Goal: Task Accomplishment & Management: Manage account settings

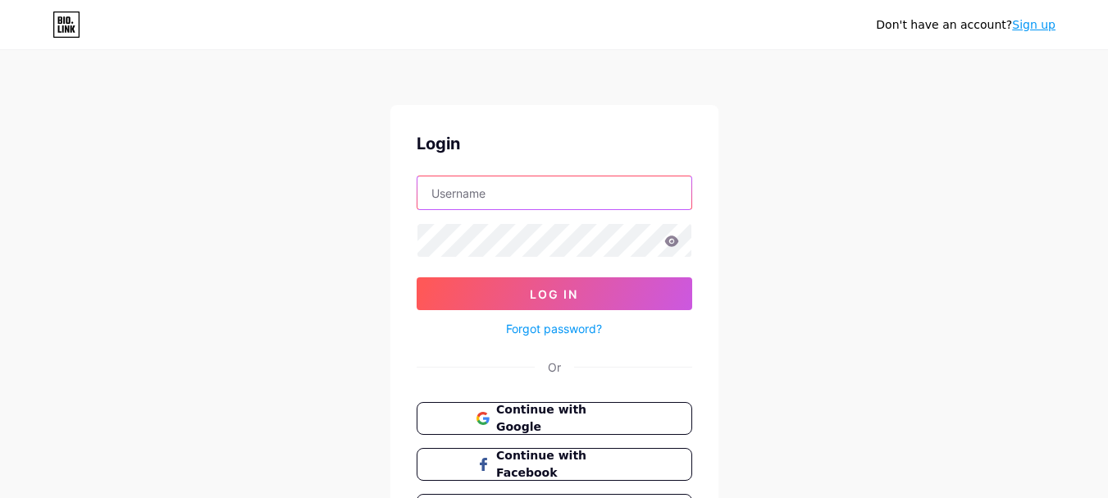
click at [519, 202] on input "text" at bounding box center [555, 192] width 274 height 33
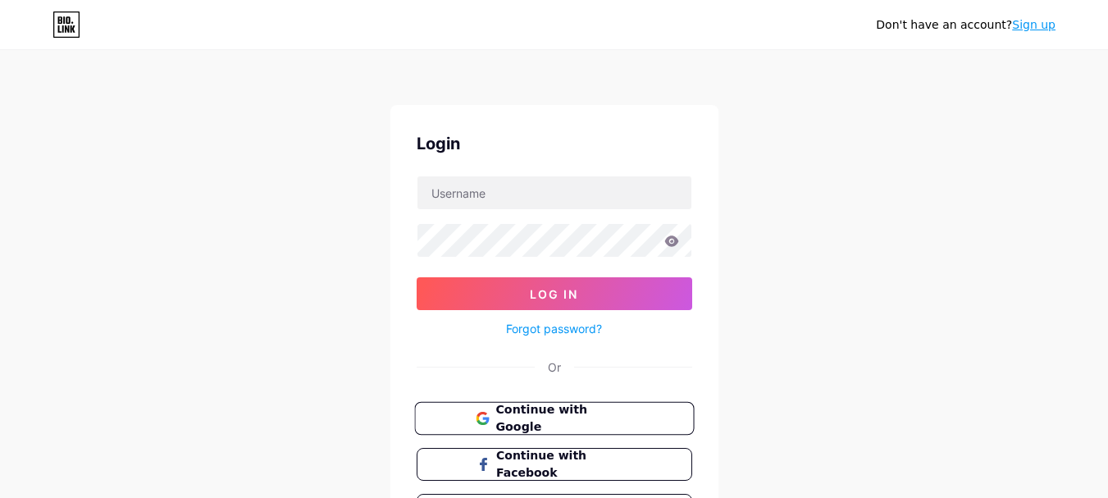
click at [510, 411] on span "Continue with Google" at bounding box center [564, 418] width 137 height 35
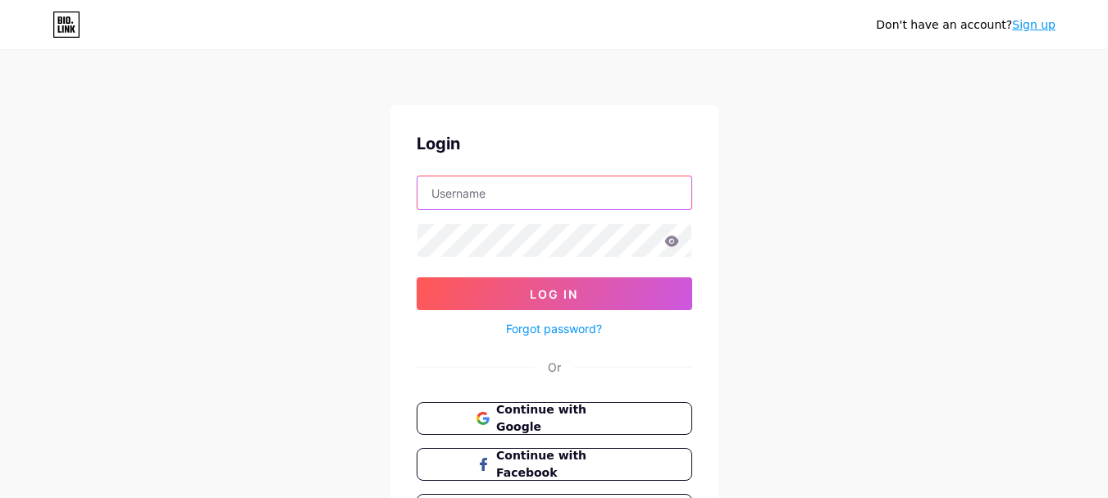
click at [429, 183] on input "text" at bounding box center [555, 192] width 274 height 33
type input "iroticus.anamaria@gmail.com"
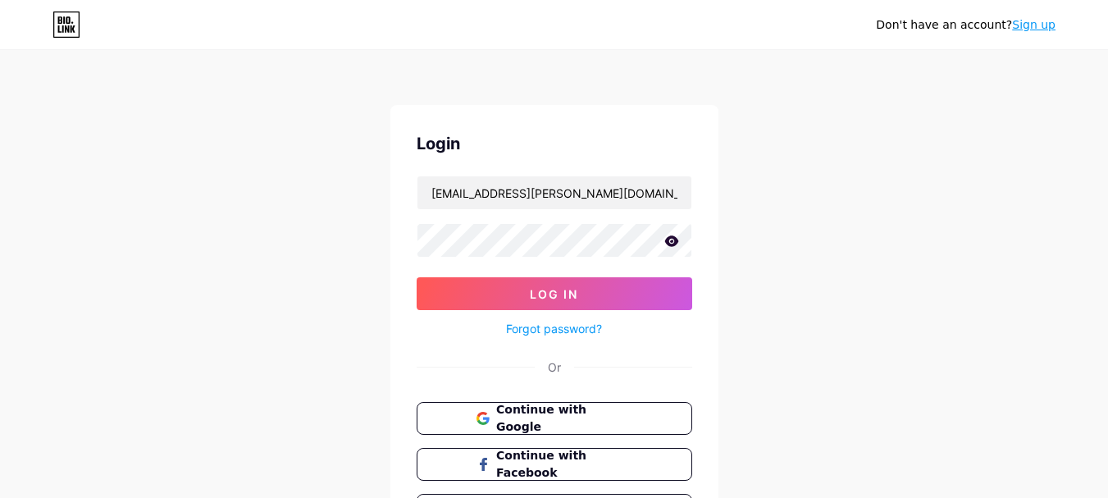
click at [679, 245] on icon at bounding box center [672, 240] width 15 height 11
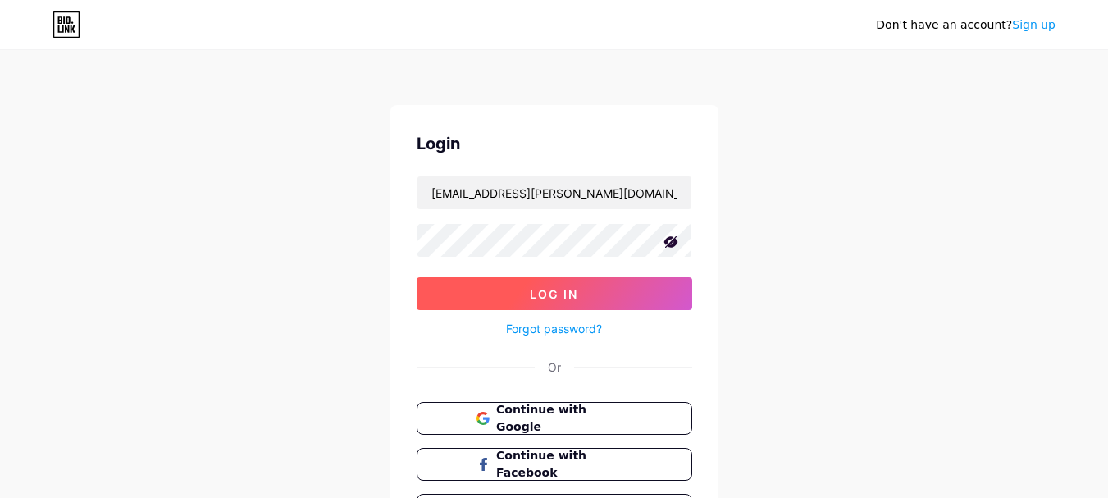
click at [591, 290] on button "Log In" at bounding box center [555, 293] width 276 height 33
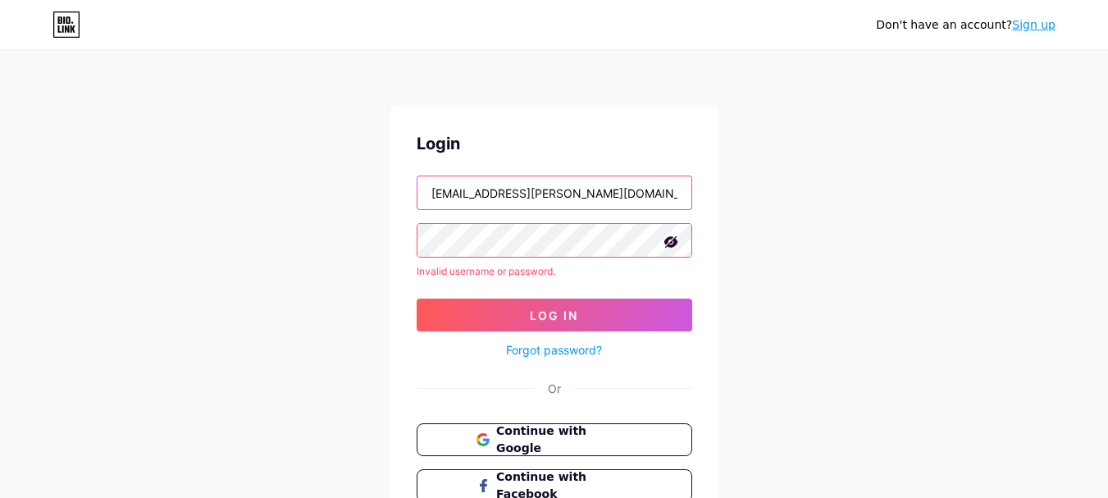
click at [588, 192] on input "iroticus.anamaria@gmail.com" at bounding box center [555, 192] width 274 height 33
drag, startPoint x: 595, startPoint y: 192, endPoint x: 416, endPoint y: 198, distance: 179.0
click at [417, 198] on div "iroticus.anamaria@gmail.com" at bounding box center [555, 193] width 276 height 34
click at [460, 191] on input "text" at bounding box center [555, 192] width 274 height 33
type input "iroanasalvador@gmail.com"
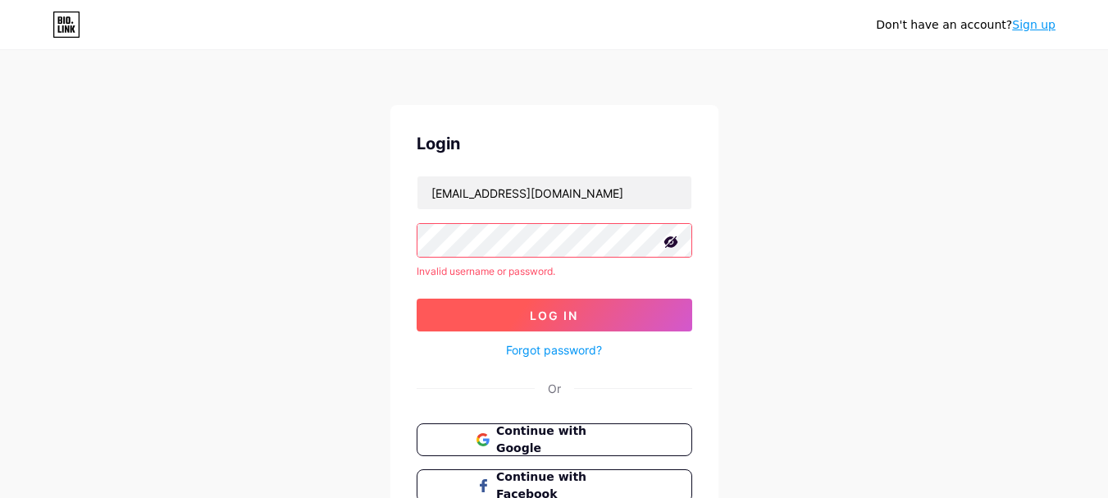
click at [560, 321] on span "Log In" at bounding box center [554, 316] width 48 height 14
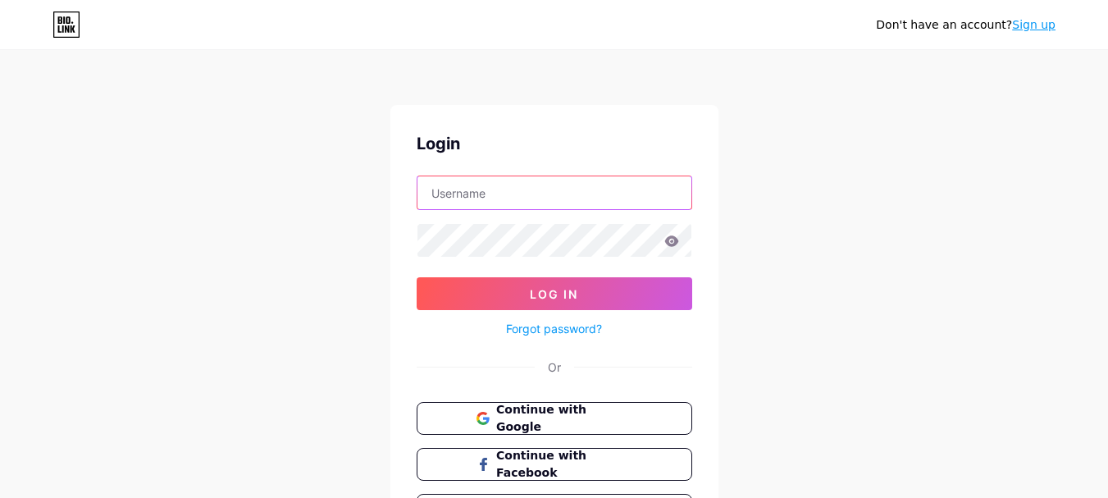
click at [584, 202] on input "text" at bounding box center [555, 192] width 274 height 33
click at [473, 203] on input "text" at bounding box center [555, 192] width 274 height 33
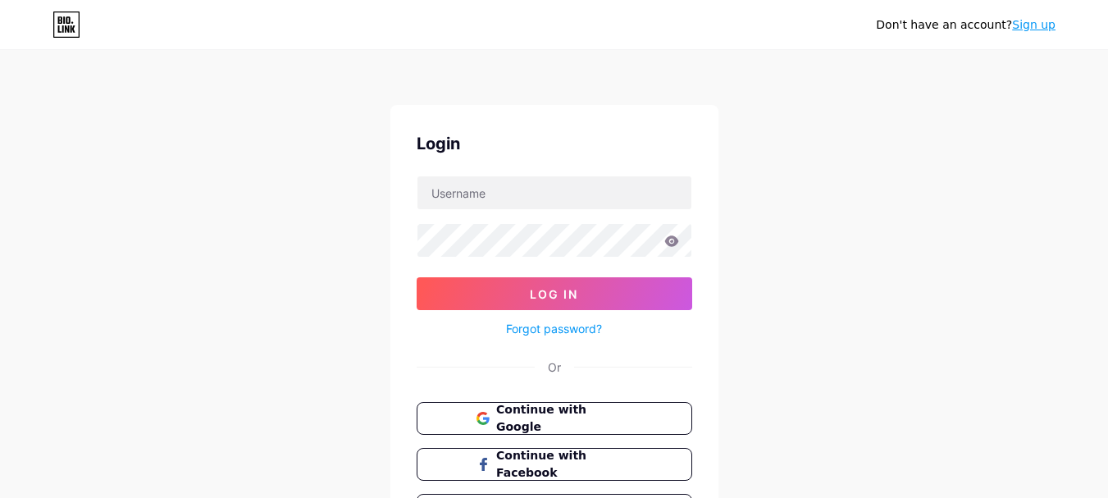
click at [783, 199] on div "Don't have an account? Sign up Login Log In Forgot password? Or Continue with G…" at bounding box center [554, 303] width 1108 height 606
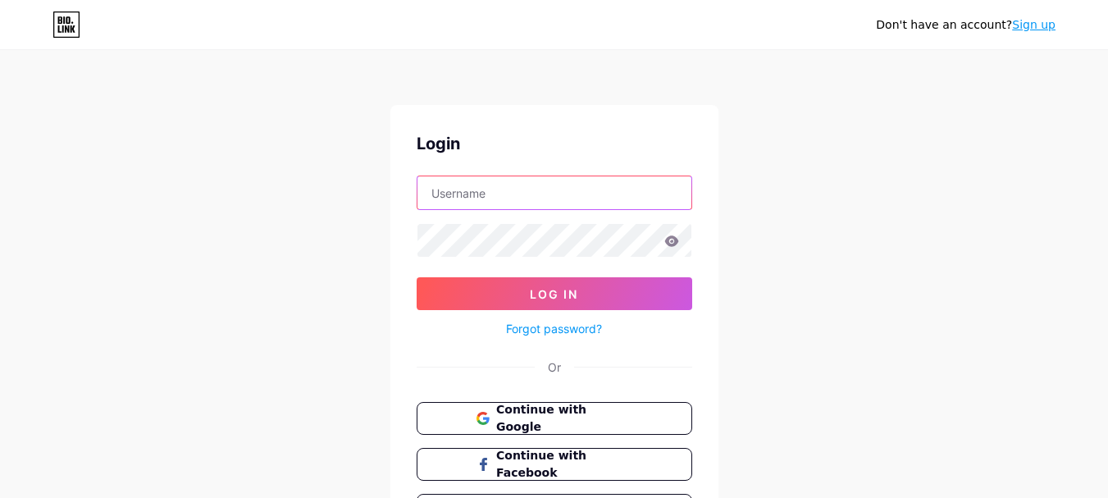
click at [491, 197] on input "text" at bounding box center [555, 192] width 274 height 33
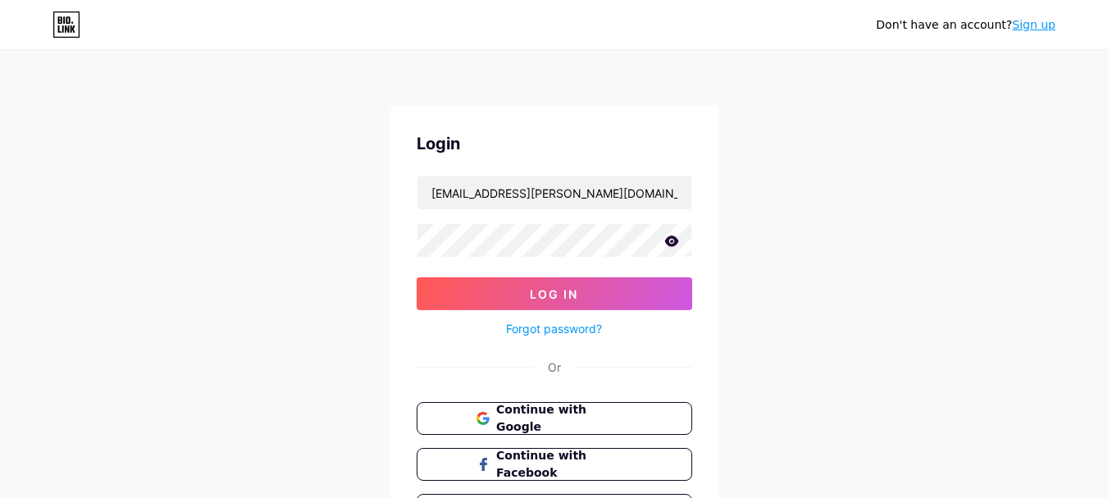
click at [670, 237] on icon at bounding box center [672, 240] width 14 height 11
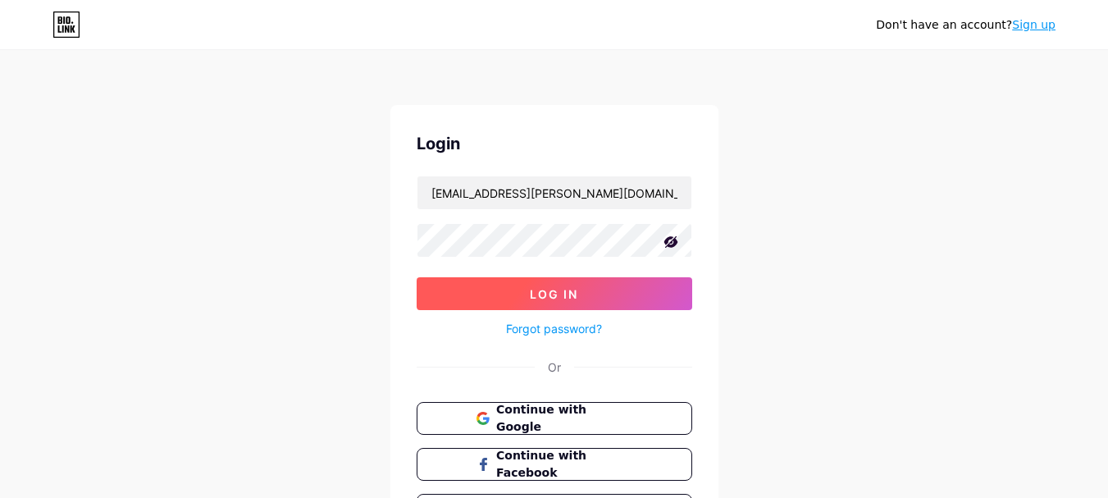
click at [568, 287] on span "Log In" at bounding box center [554, 294] width 48 height 14
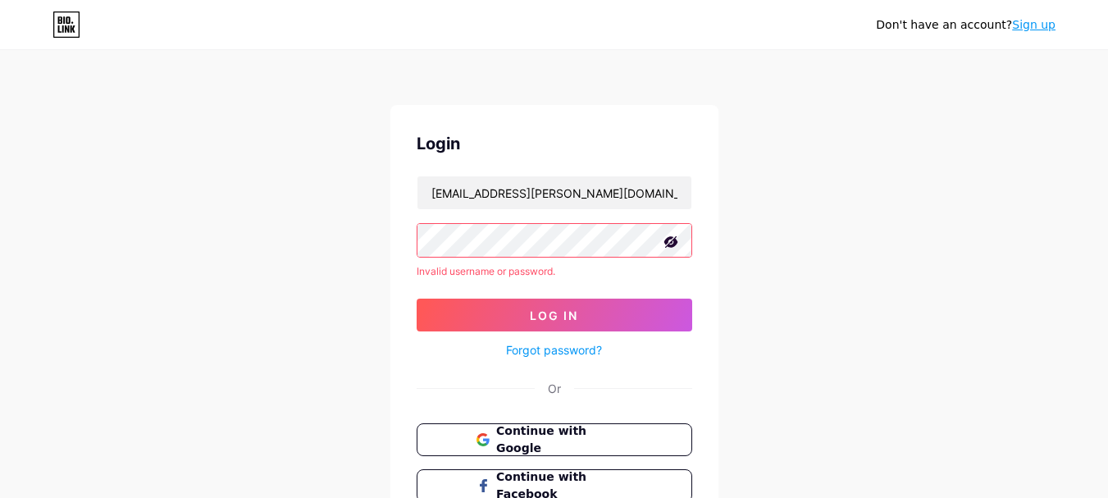
drag, startPoint x: 1032, startPoint y: 0, endPoint x: 726, endPoint y: 82, distance: 316.8
click at [725, 83] on div "Don't have an account? Sign up Login iroticus.anamaria@gmail.com Invalid userna…" at bounding box center [554, 313] width 1108 height 627
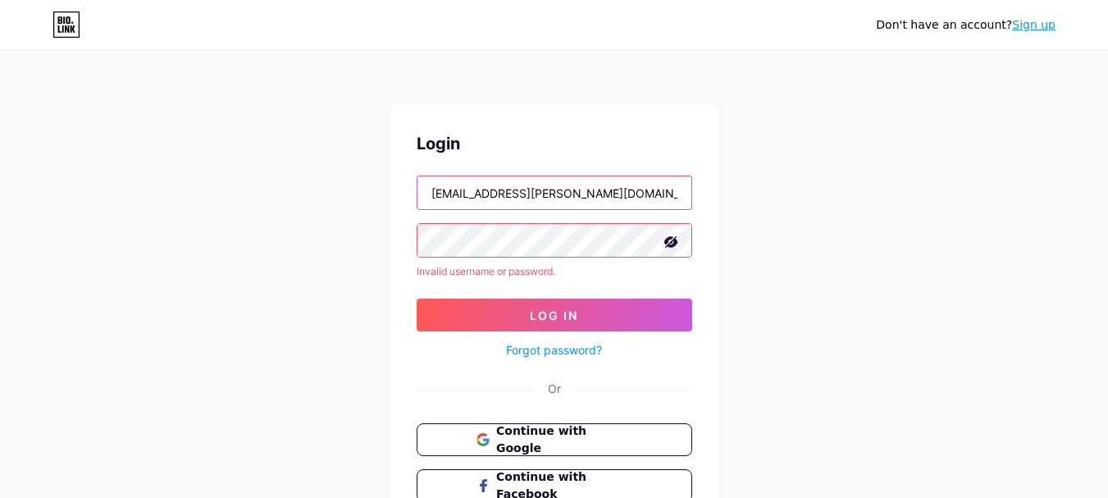
click at [580, 191] on input "iroticus.anamaria@gmail.com" at bounding box center [555, 192] width 274 height 33
click at [606, 192] on input "iroticus.anamaria@gmail.com" at bounding box center [555, 192] width 274 height 33
drag, startPoint x: 604, startPoint y: 195, endPoint x: 395, endPoint y: 197, distance: 209.2
click at [395, 197] on div "Login iroticus.anamaria@gmail.com Invalid username or password. Log In Forgot p…" at bounding box center [555, 339] width 328 height 469
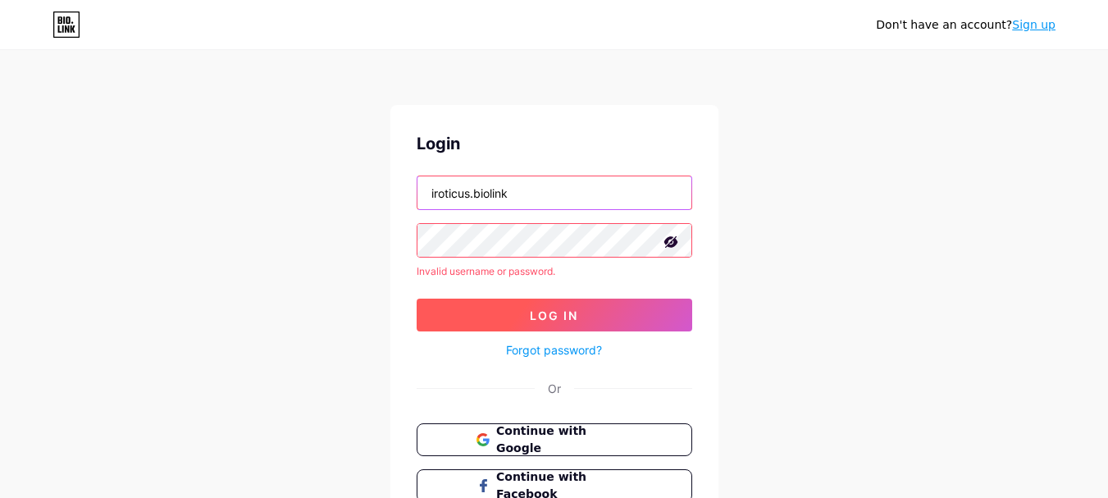
type input "iroticus.biolink"
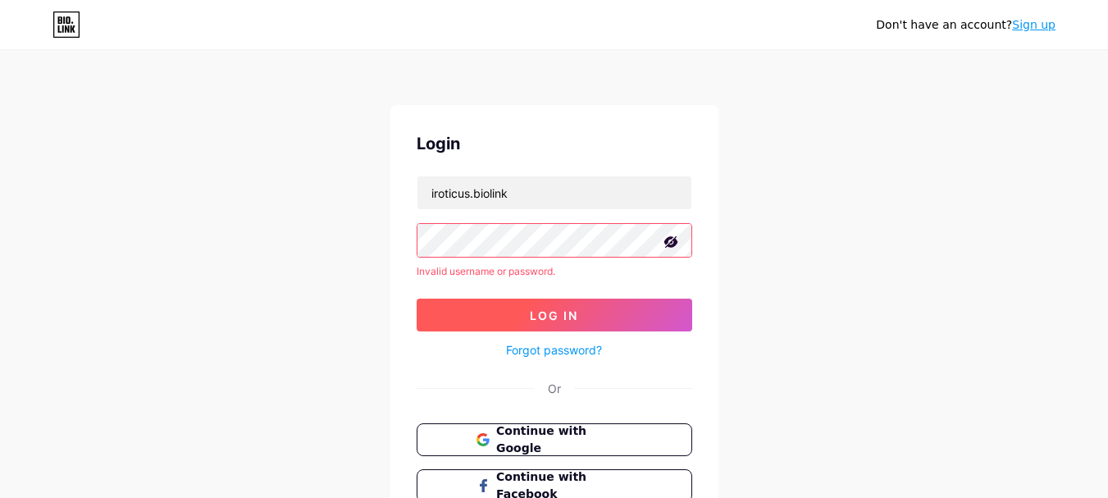
click at [588, 322] on button "Log In" at bounding box center [555, 315] width 276 height 33
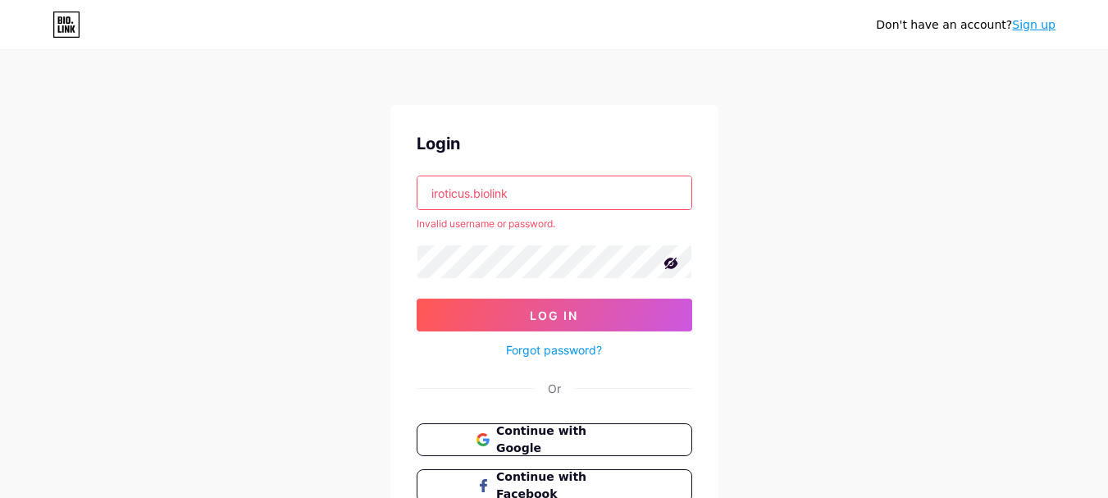
click at [834, 236] on div "Don't have an account? Sign up Login iroticus.biolink Invalid username or passw…" at bounding box center [554, 313] width 1108 height 627
drag, startPoint x: 532, startPoint y: 202, endPoint x: 404, endPoint y: 201, distance: 127.2
click at [404, 201] on div "Login iroticus.biolink Invalid username or password. Log In Forgot password? Or…" at bounding box center [555, 339] width 328 height 469
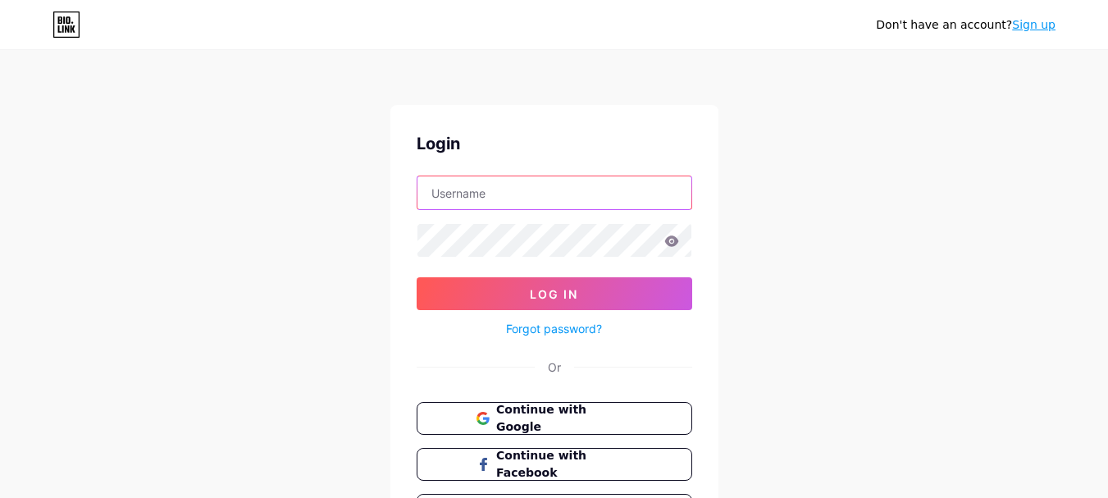
click at [524, 184] on input "text" at bounding box center [555, 192] width 274 height 33
type input "[EMAIL_ADDRESS][DOMAIN_NAME]"
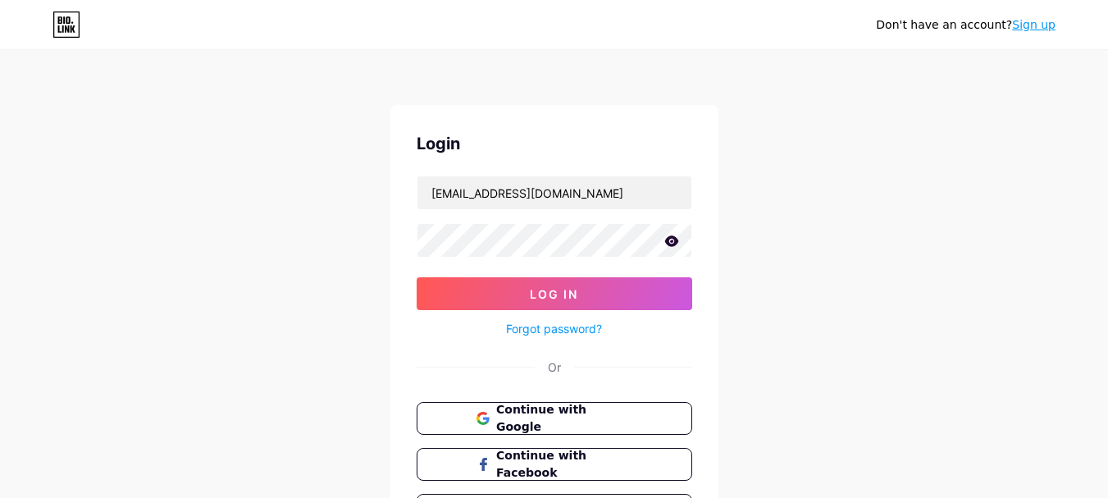
click at [669, 244] on icon at bounding box center [672, 240] width 14 height 11
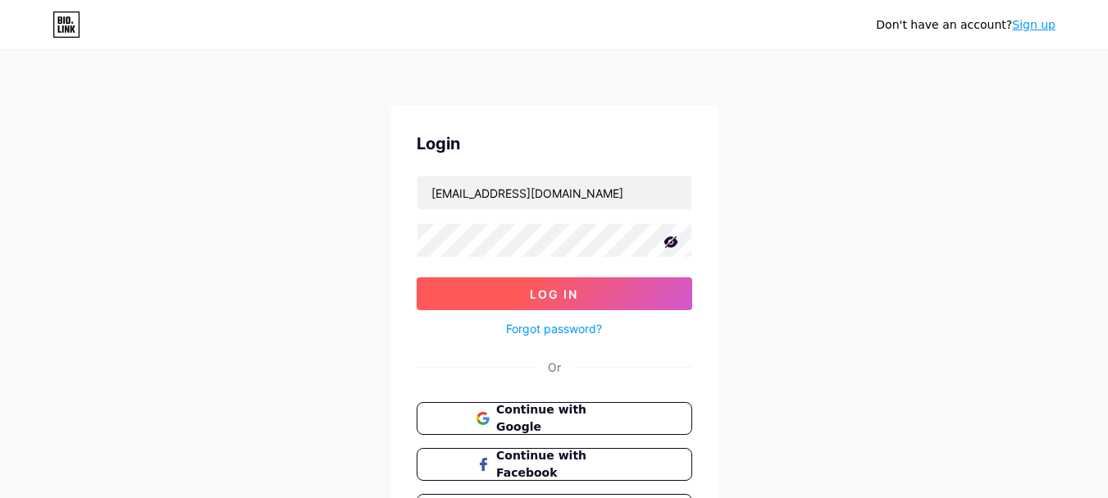
click at [525, 290] on button "Log In" at bounding box center [555, 293] width 276 height 33
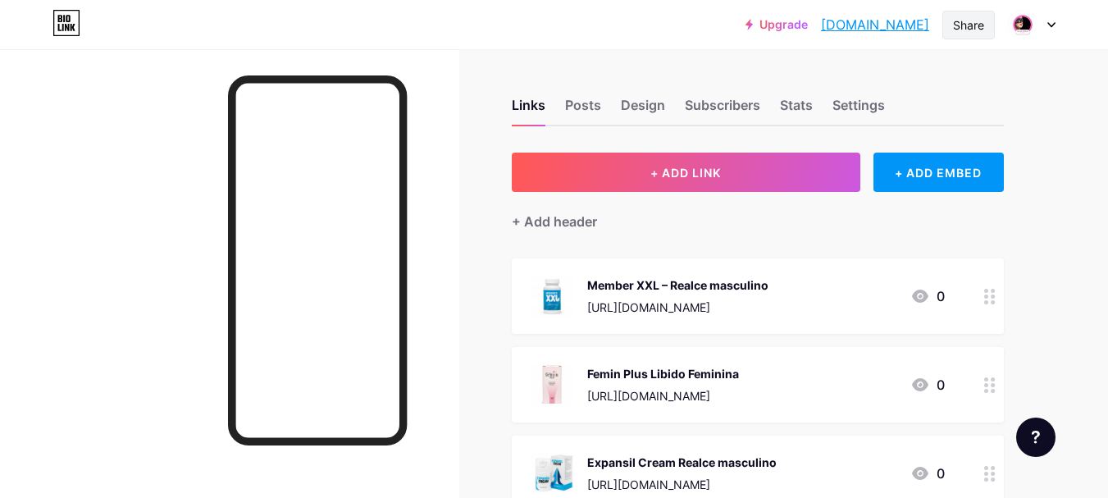
click at [960, 31] on div "Share" at bounding box center [968, 24] width 31 height 17
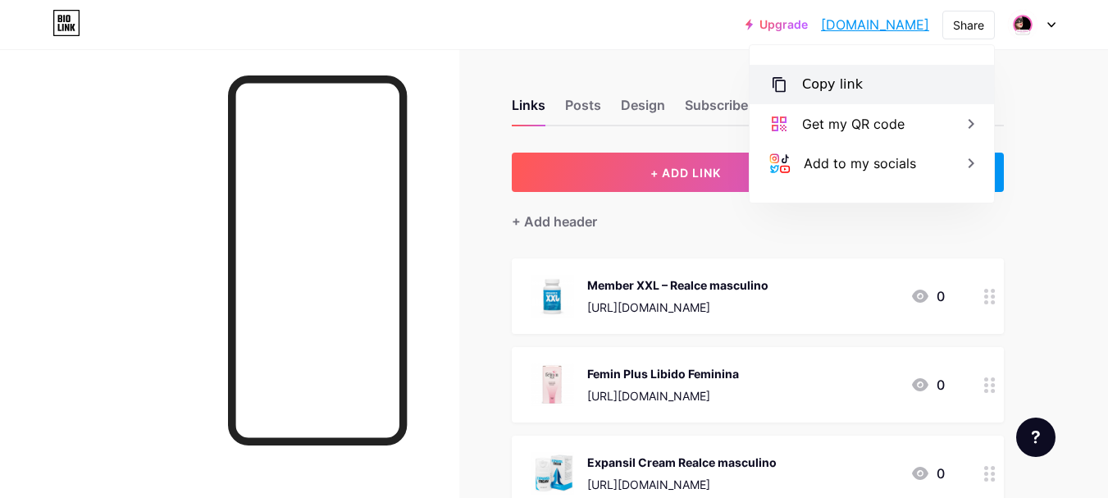
click at [826, 86] on div "Copy link" at bounding box center [832, 85] width 61 height 20
